Goal: Check status: Check status

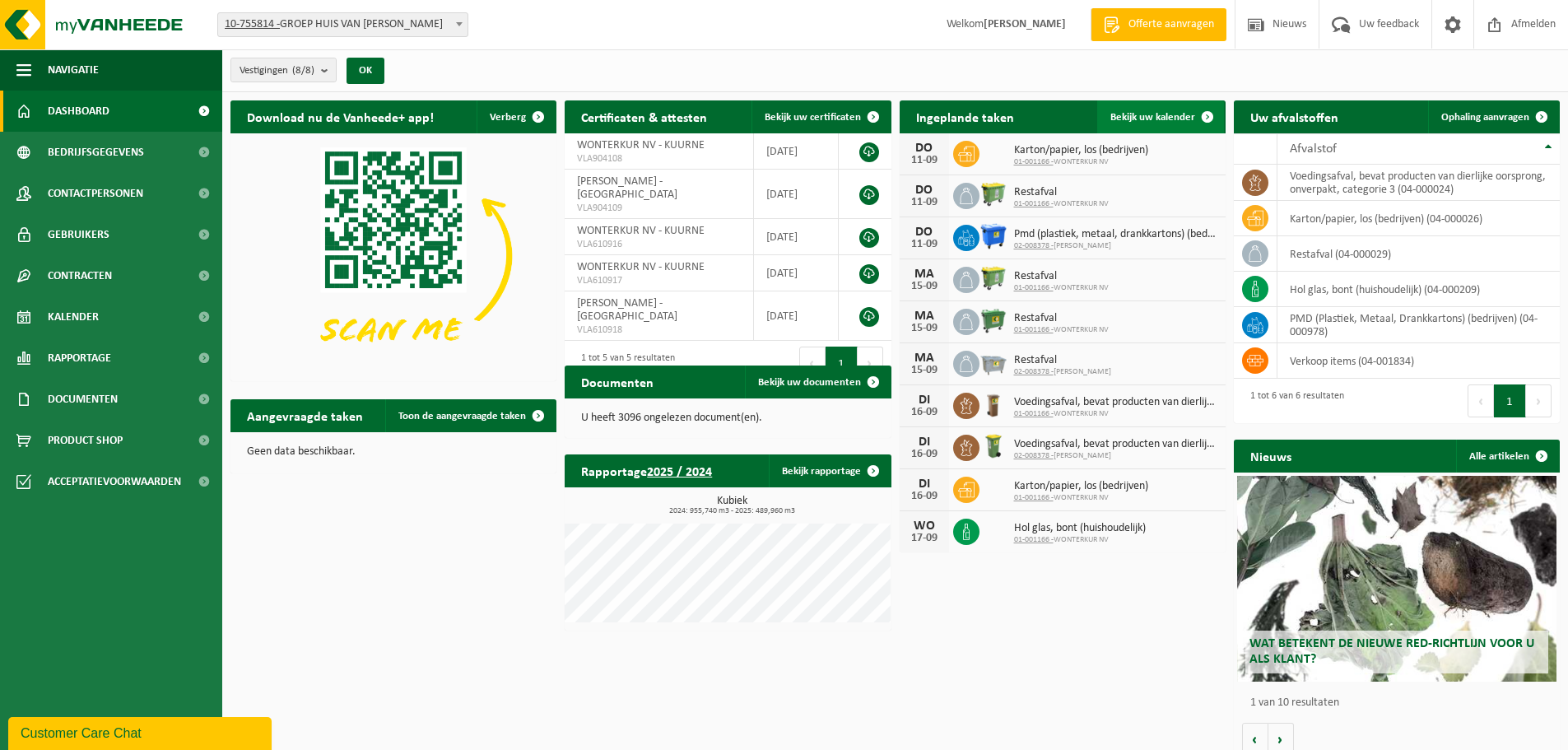
click at [1138, 117] on span "Bekijk uw kalender" at bounding box center [1153, 117] width 85 height 11
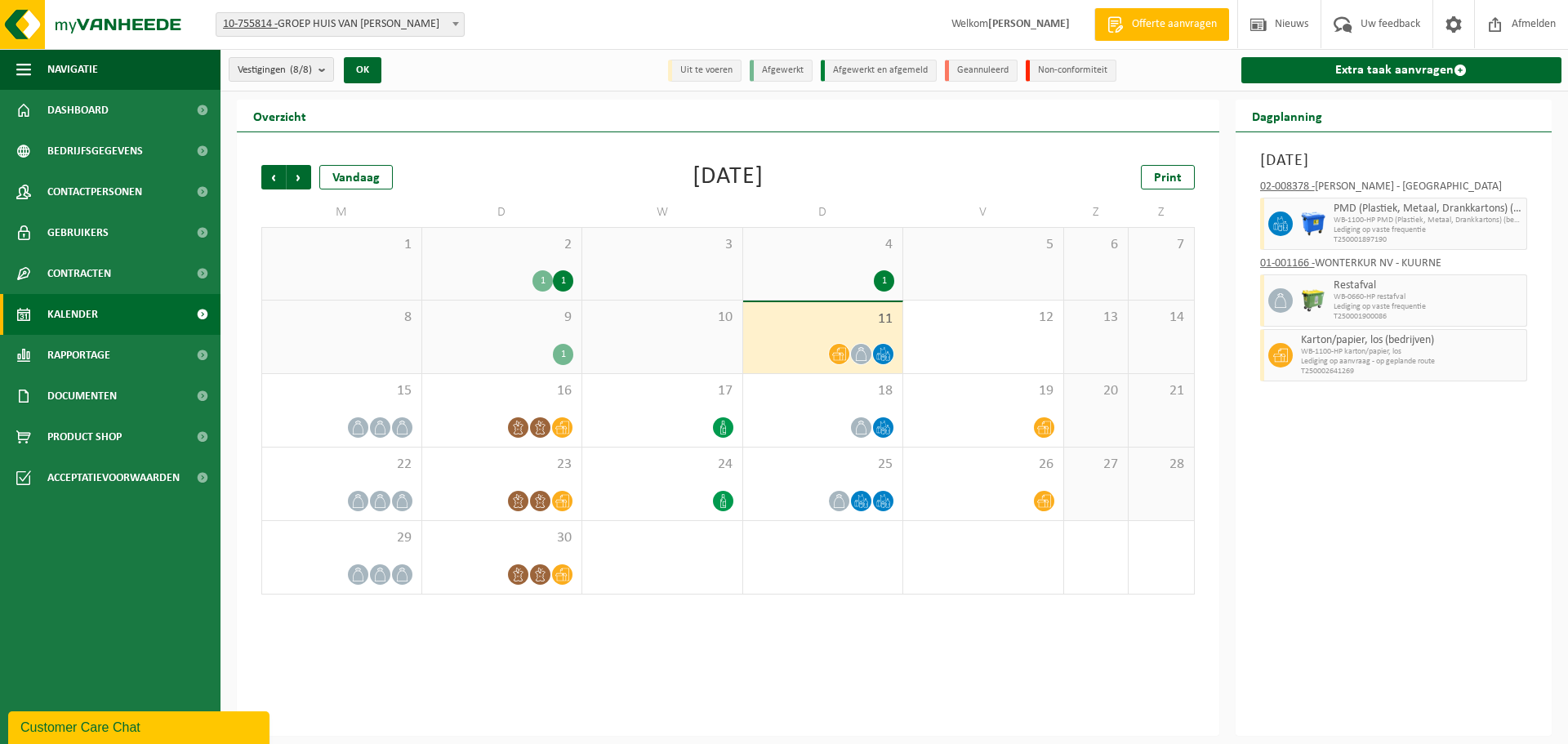
click at [1336, 357] on span "Lediging op aanvraag - op geplande route" at bounding box center [1412, 362] width 222 height 10
click at [377, 401] on div "15" at bounding box center [341, 410] width 160 height 73
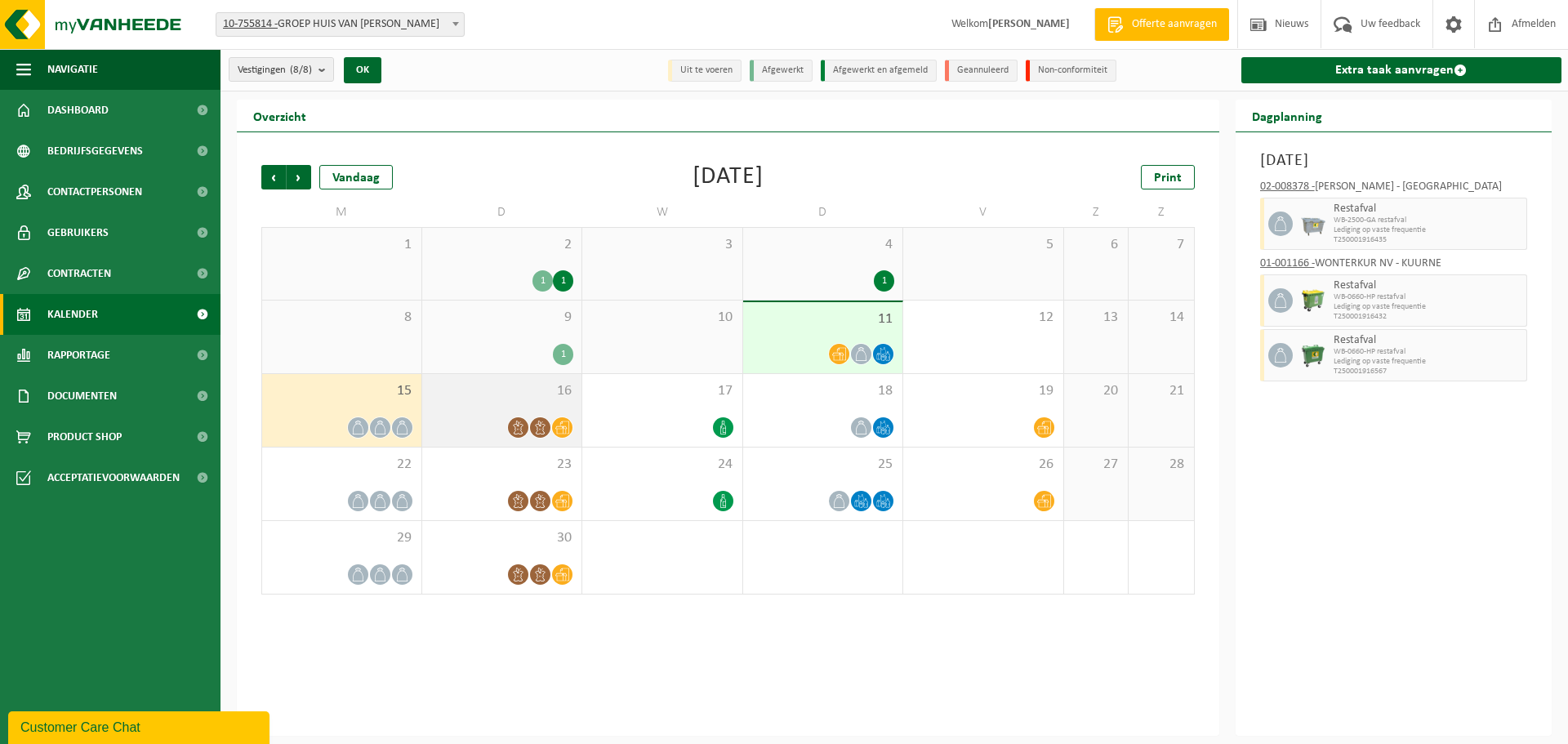
click at [528, 403] on div "16" at bounding box center [502, 410] width 160 height 73
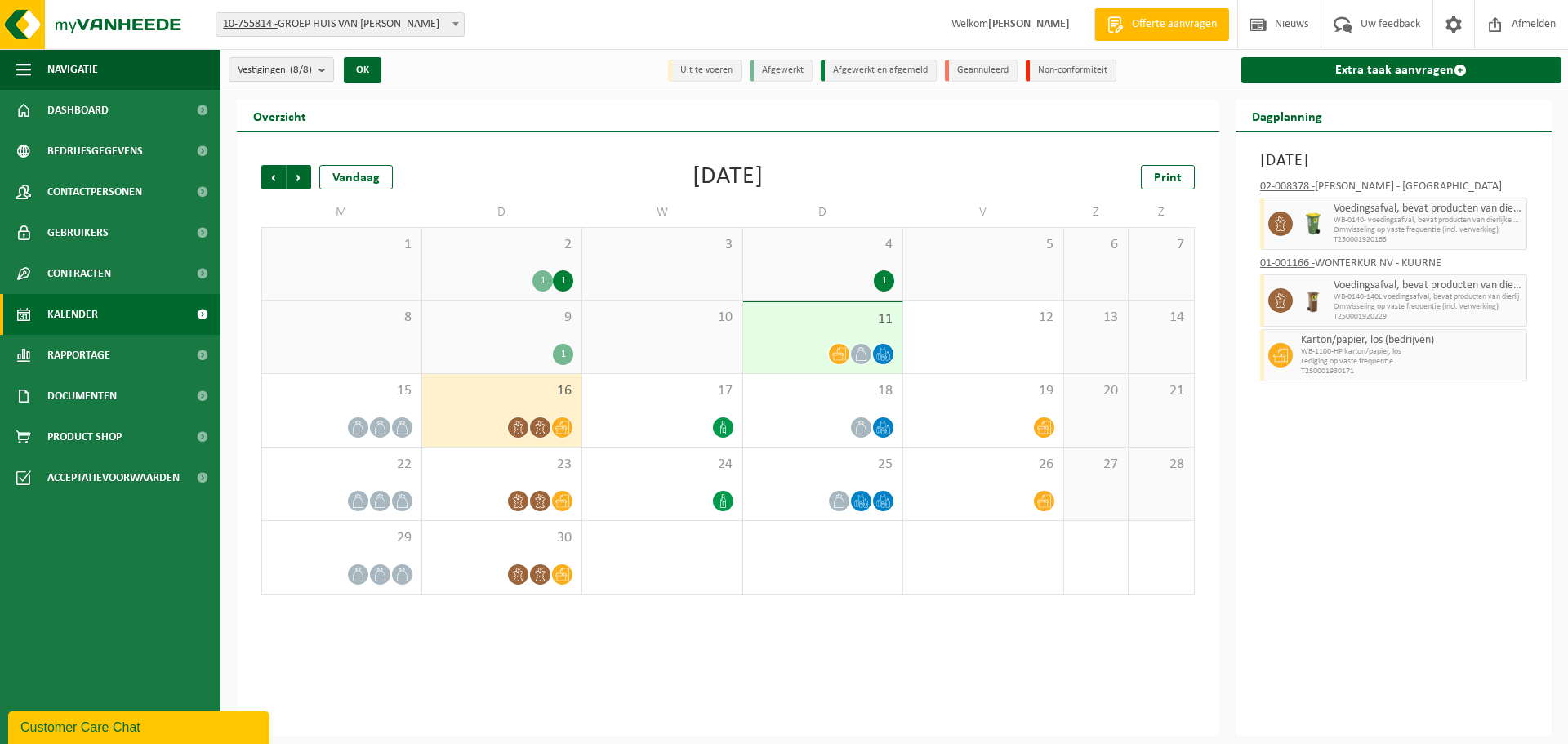
click at [501, 261] on div "2 1 1" at bounding box center [502, 264] width 160 height 72
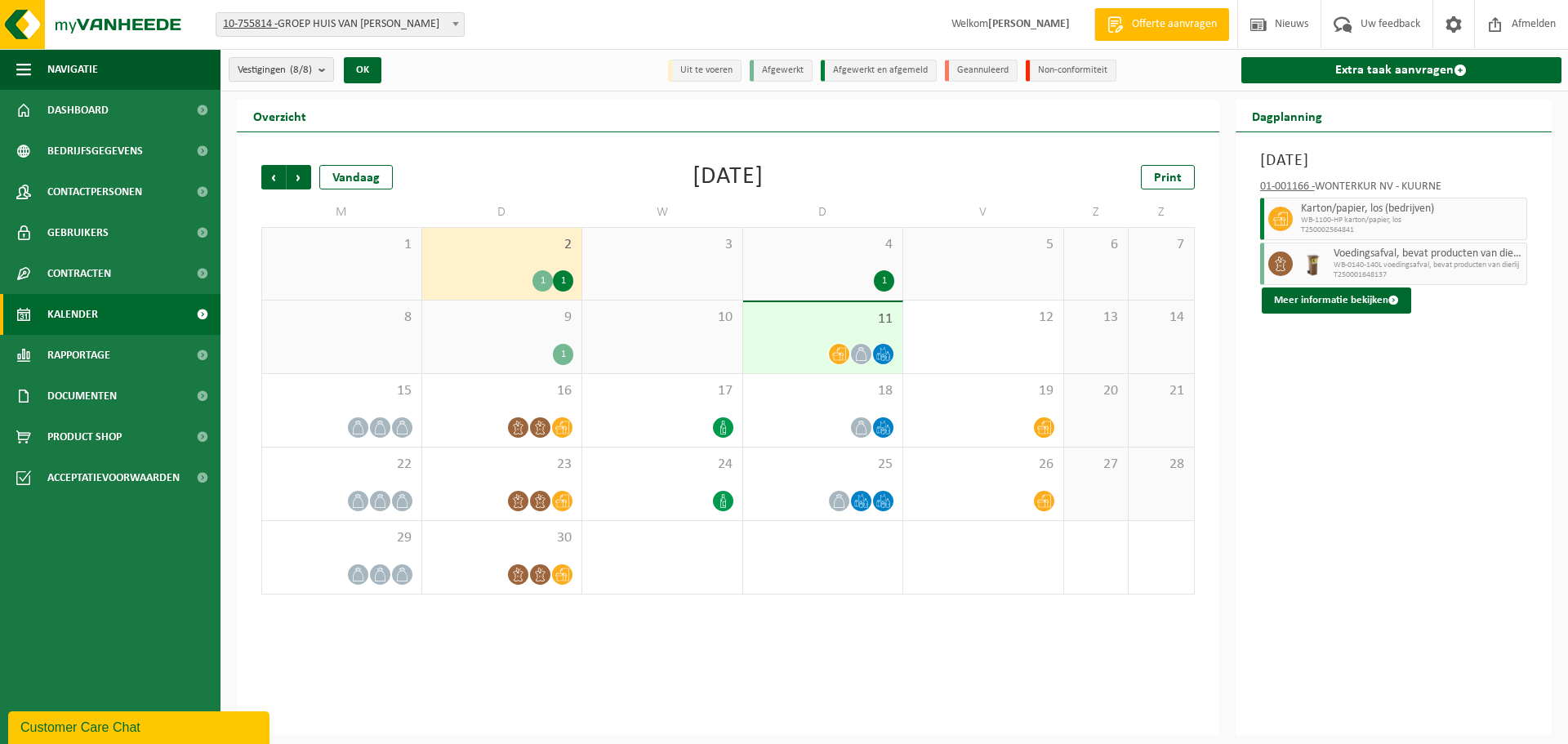
click at [360, 266] on div "1" at bounding box center [341, 264] width 160 height 72
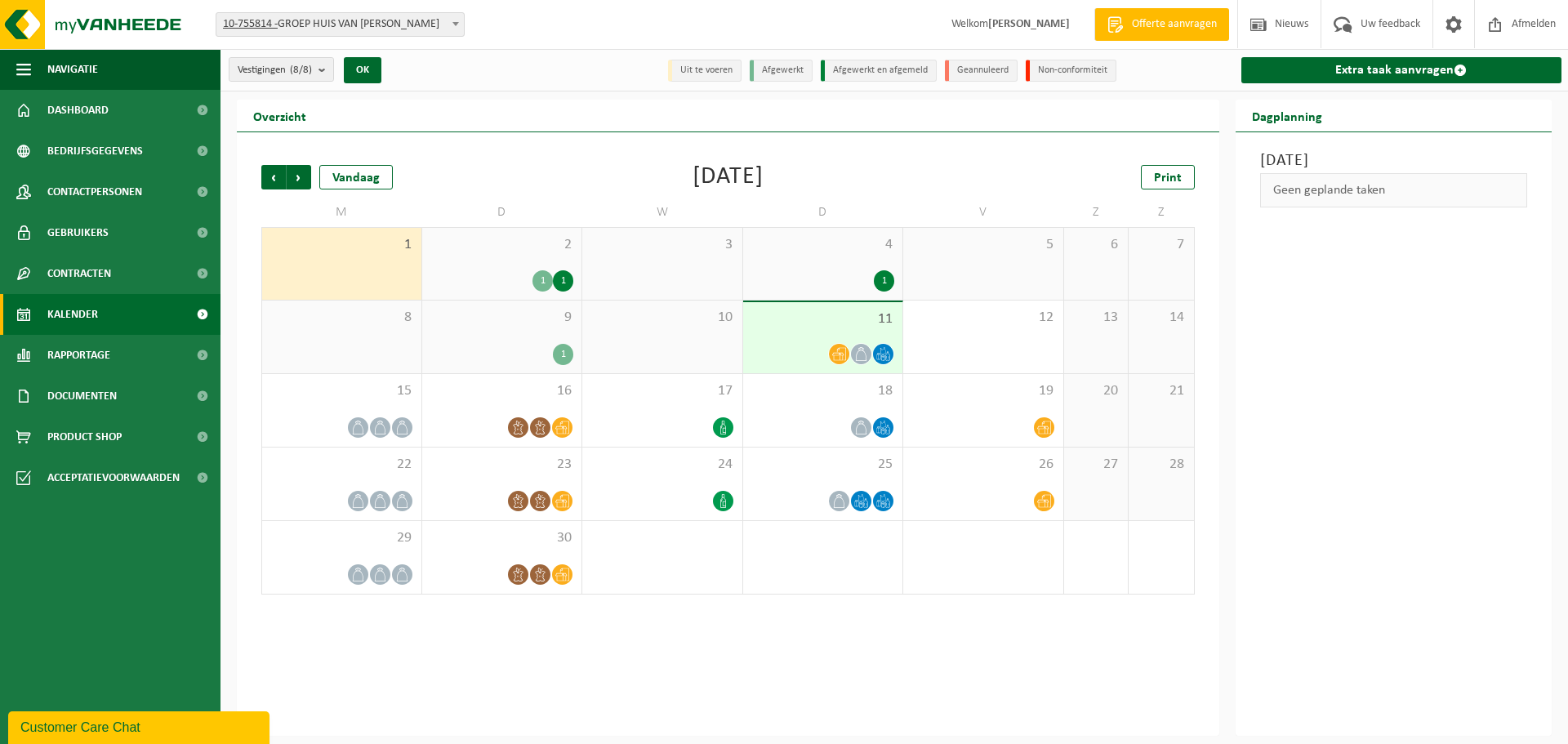
click at [663, 276] on div "3" at bounding box center [662, 264] width 160 height 72
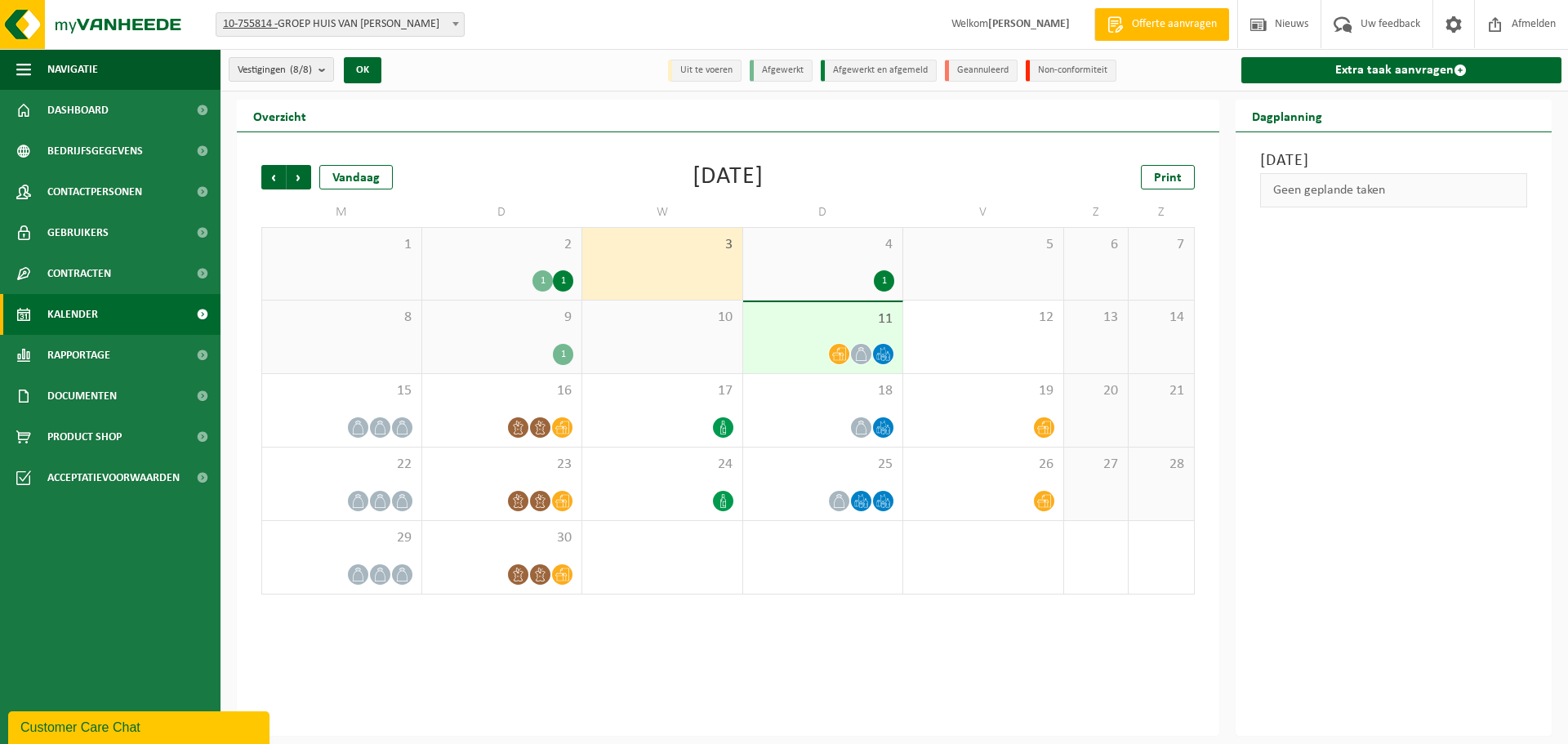
click at [492, 274] on div "1 1" at bounding box center [502, 281] width 144 height 21
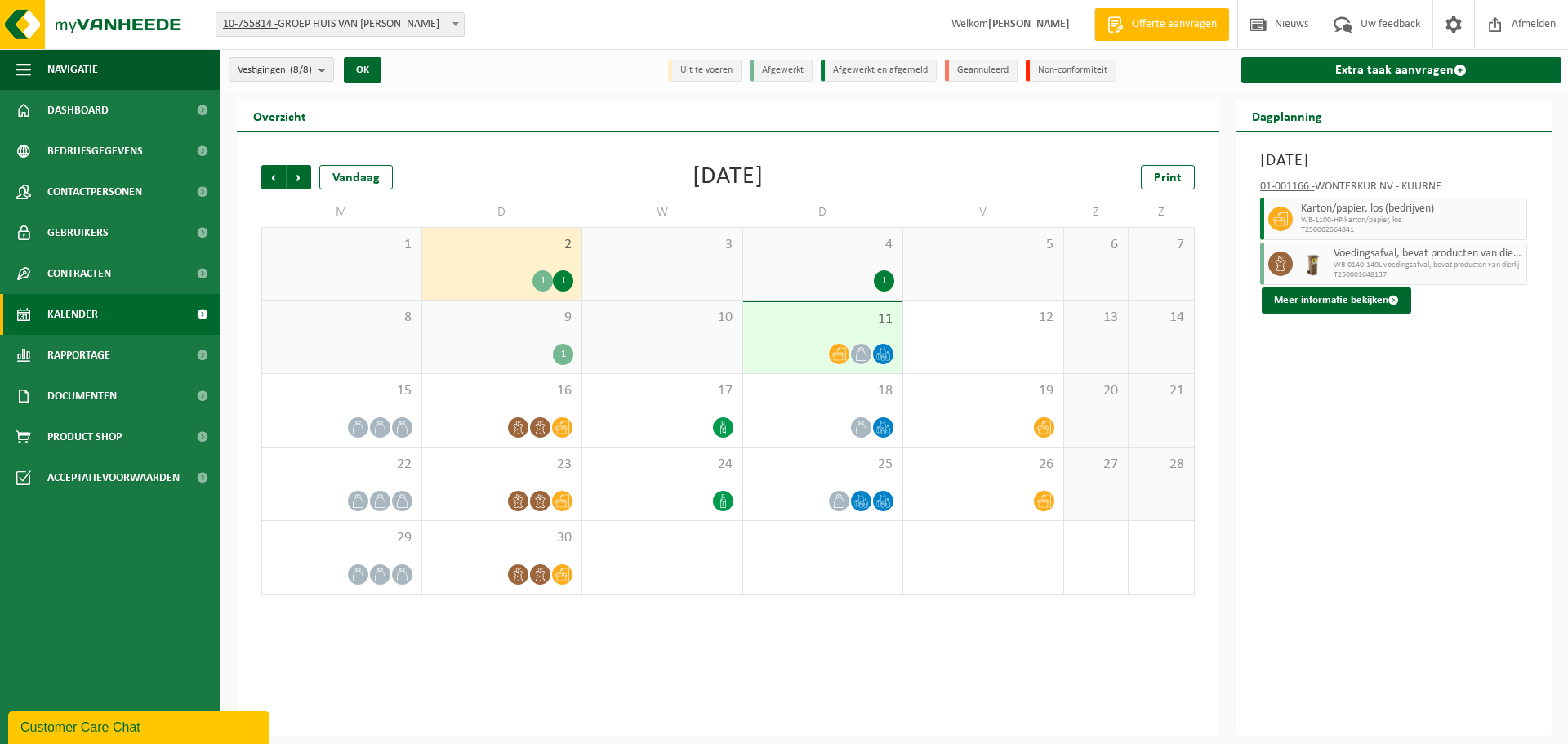
click at [835, 282] on div "1" at bounding box center [823, 281] width 144 height 21
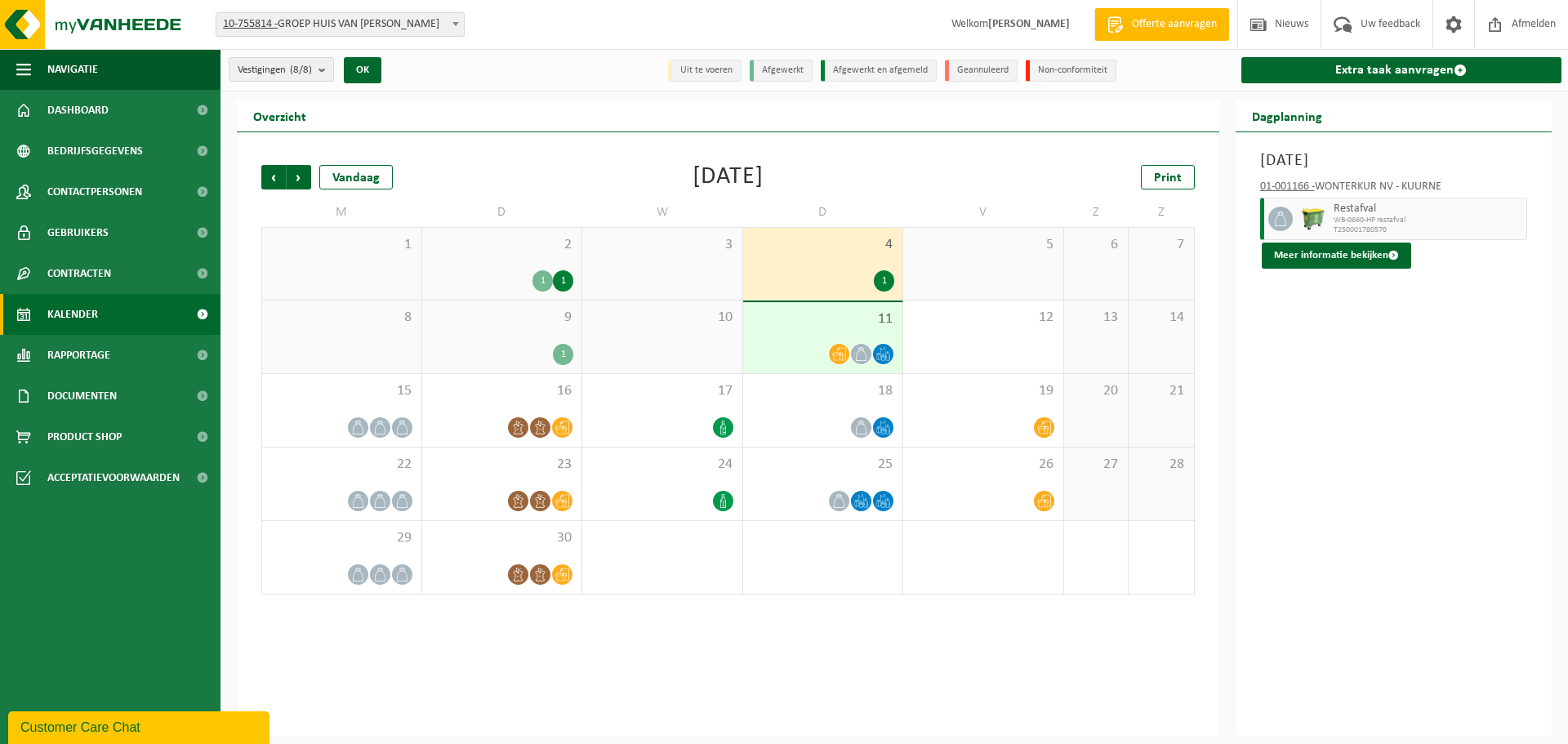
click at [524, 264] on div "2 1 1" at bounding box center [502, 264] width 160 height 72
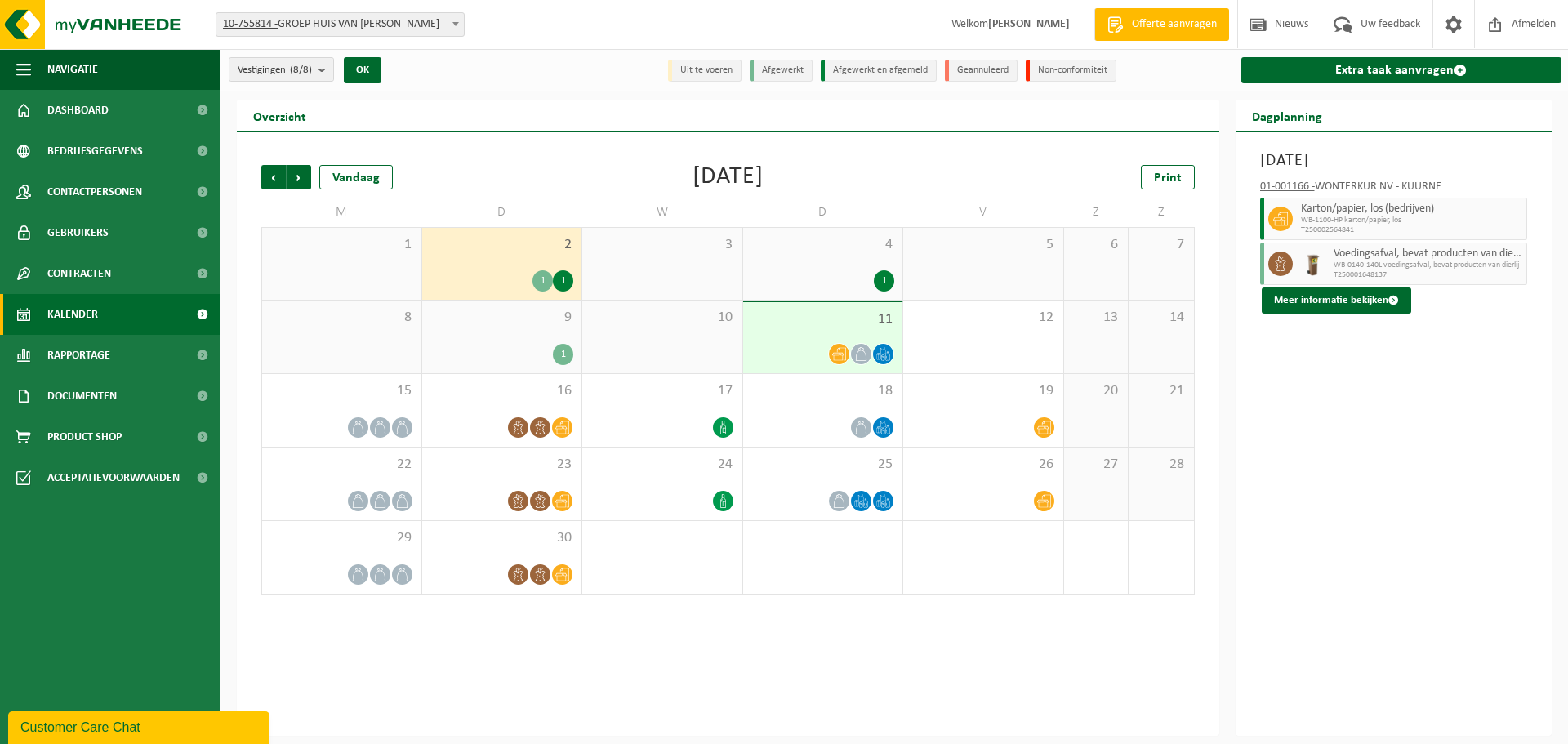
click at [469, 335] on div "9 1" at bounding box center [502, 337] width 160 height 73
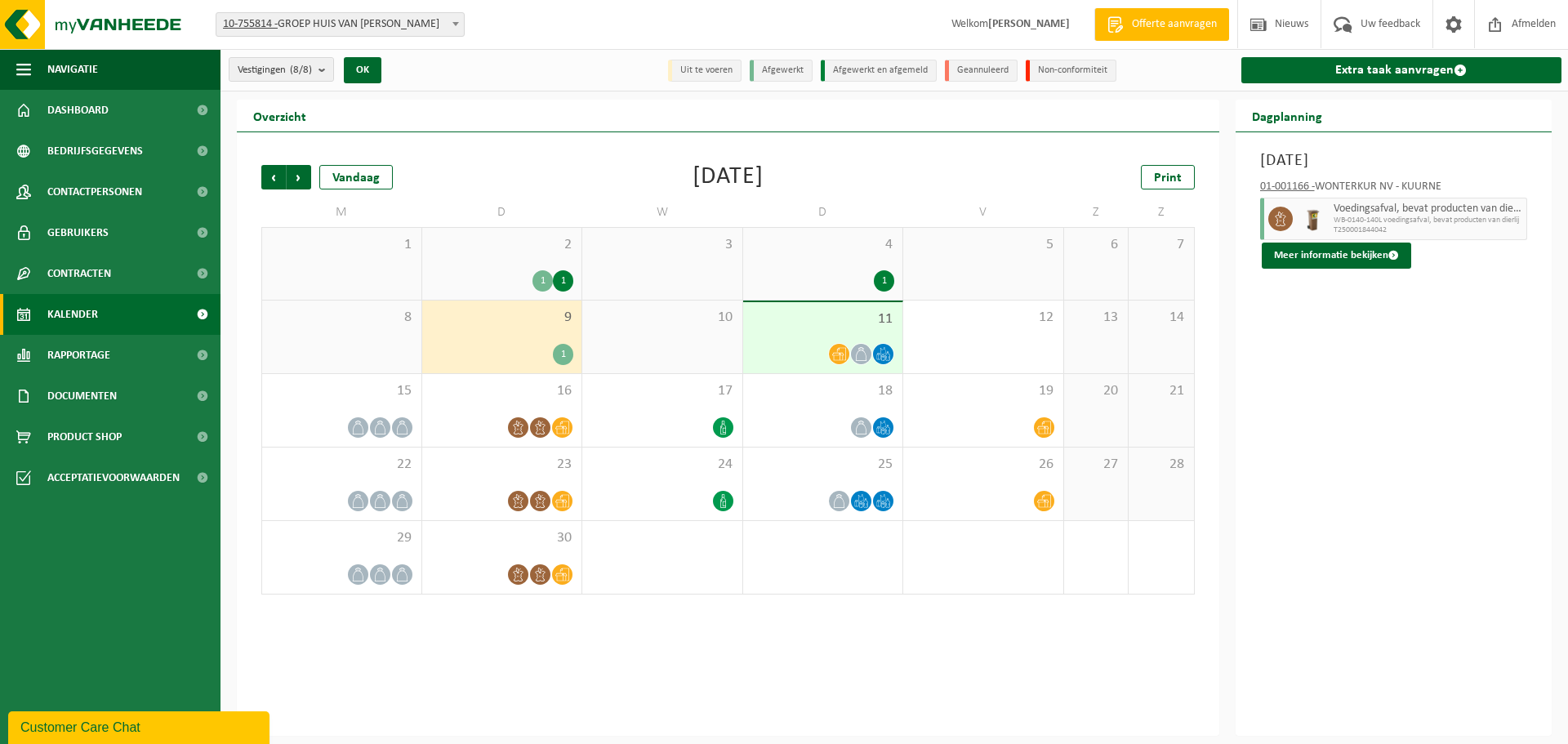
click at [793, 323] on span "11" at bounding box center [823, 319] width 144 height 18
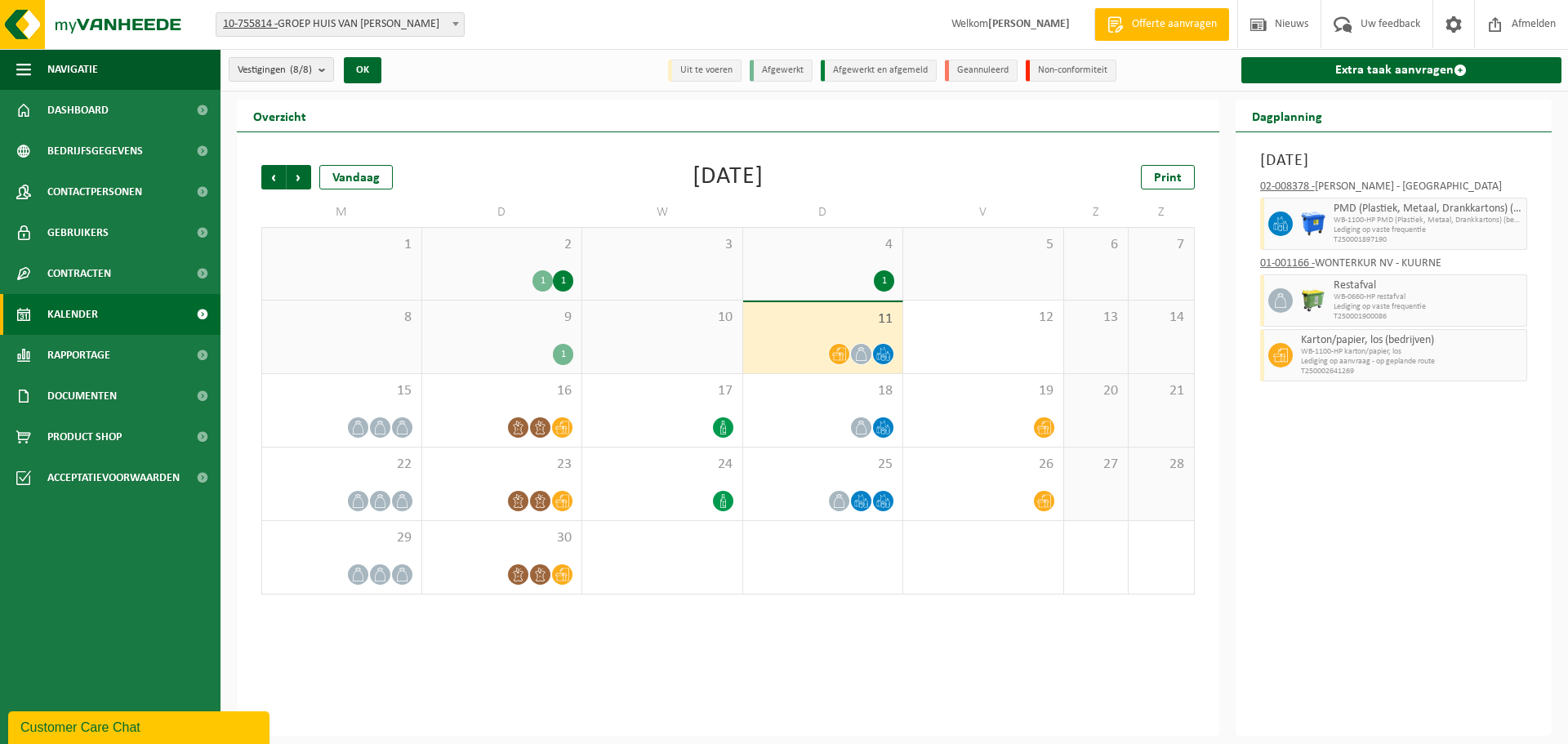
click at [462, 342] on div "9 1" at bounding box center [502, 337] width 160 height 73
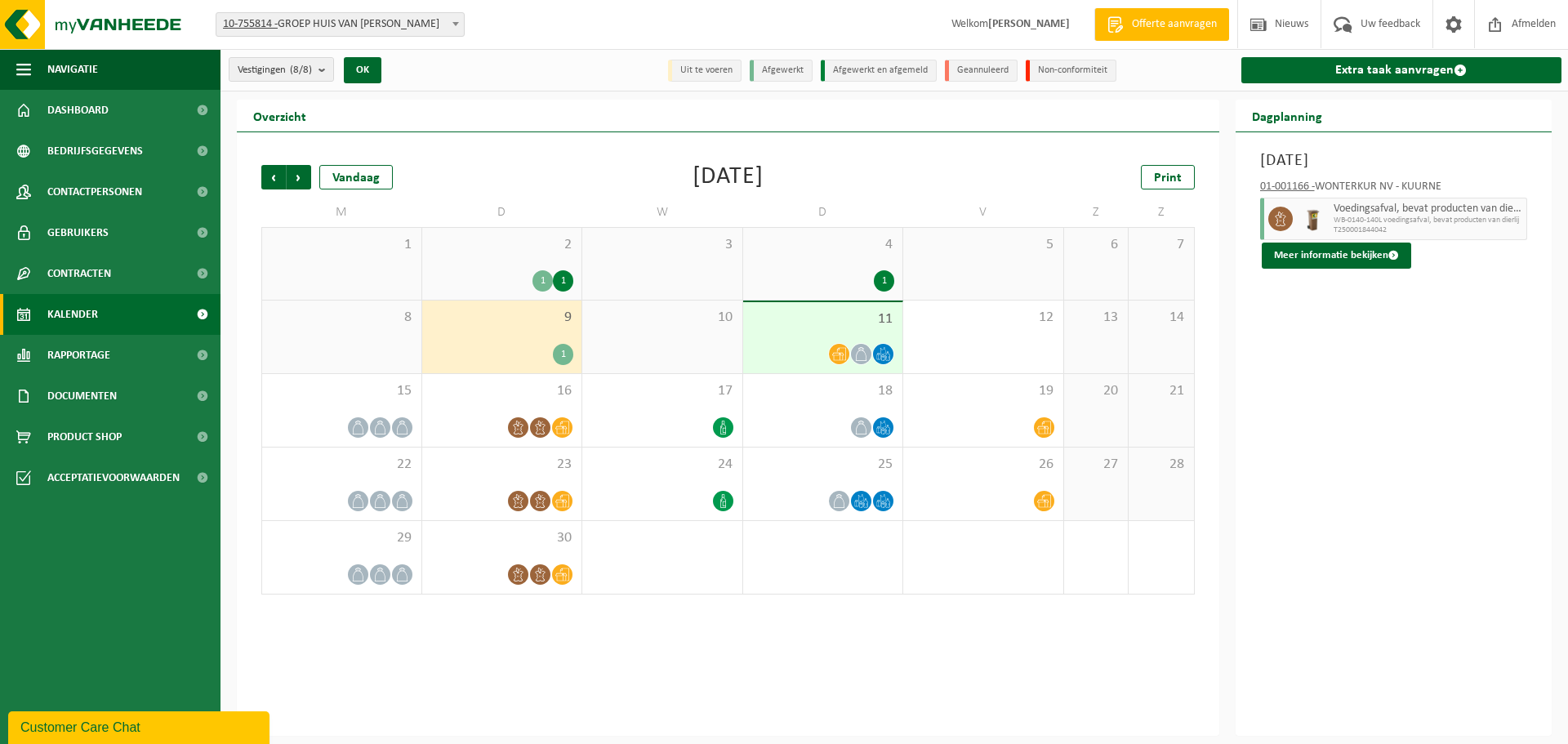
click at [784, 307] on div "11" at bounding box center [822, 337] width 160 height 71
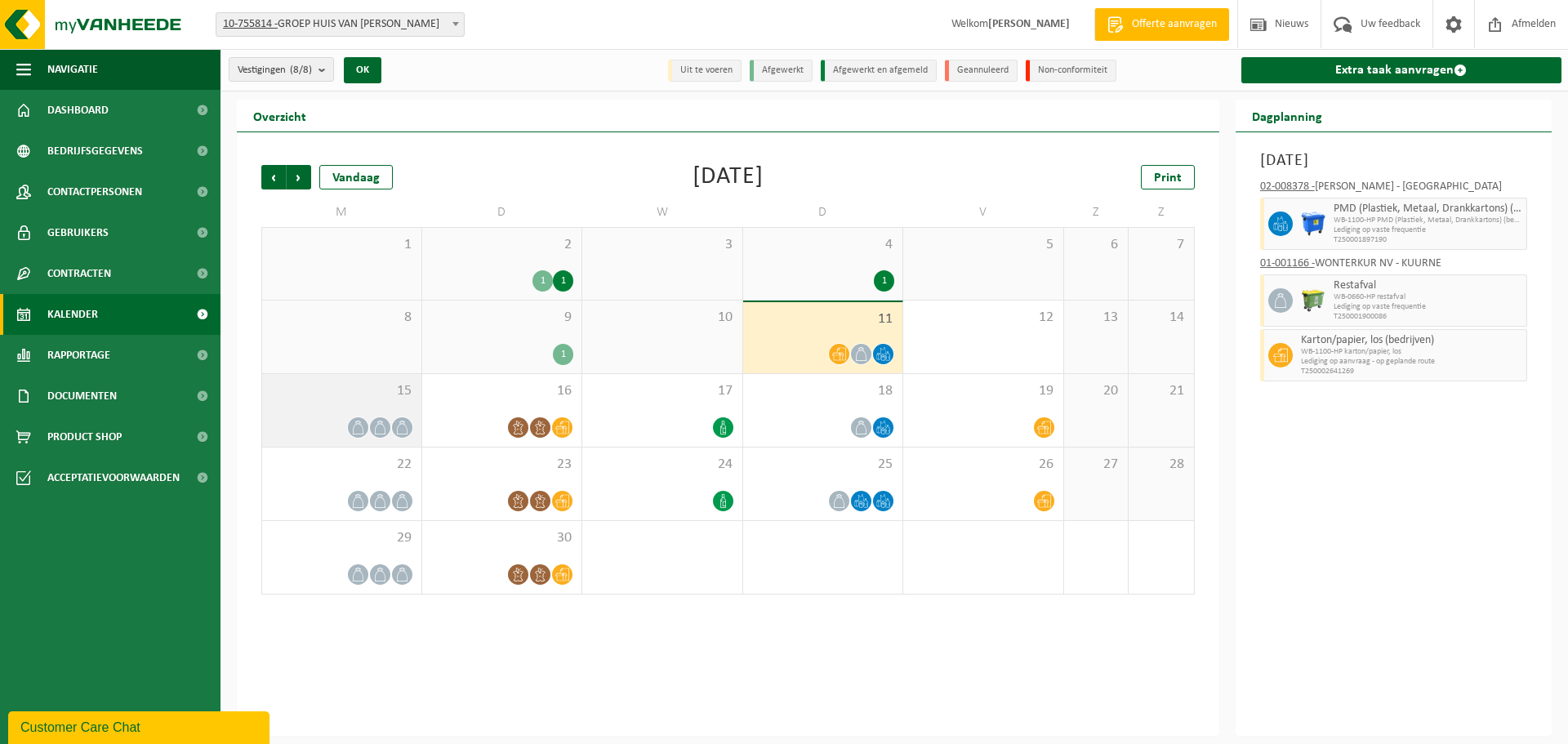
click at [348, 399] on span "15" at bounding box center [341, 391] width 143 height 18
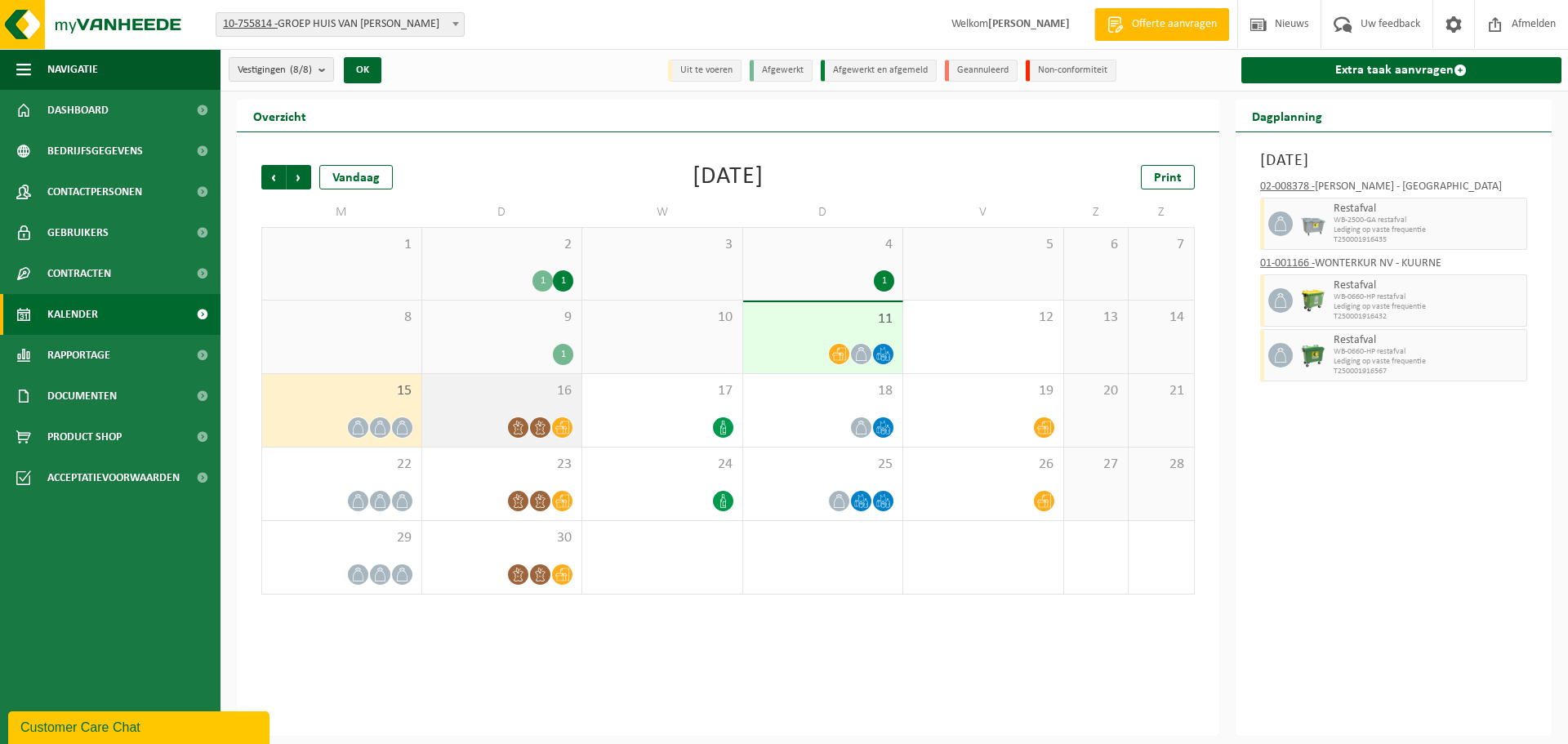
click at [538, 405] on div "16" at bounding box center [502, 410] width 160 height 73
